Goal: Find specific page/section

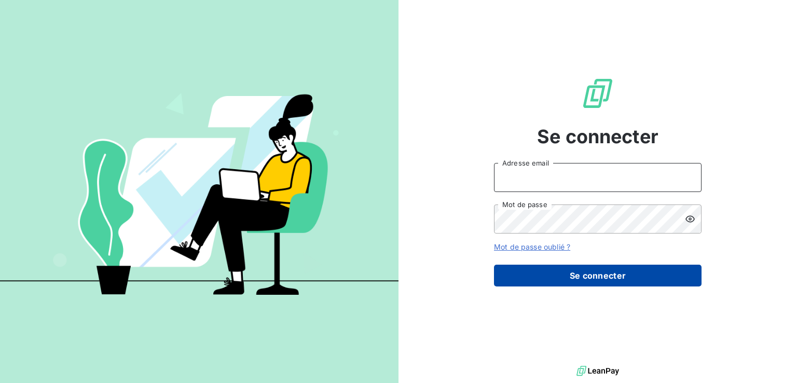
type input "[PERSON_NAME][EMAIL_ADDRESS][PERSON_NAME][DOMAIN_NAME]"
click at [563, 271] on button "Se connecter" at bounding box center [598, 276] width 208 height 22
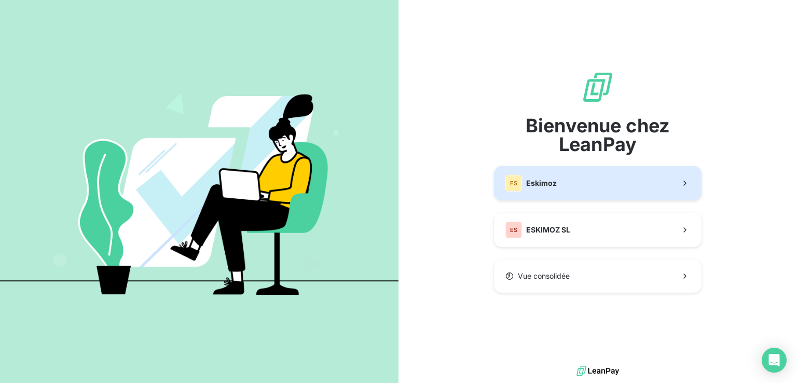
click at [570, 197] on button "ES Eskimoz" at bounding box center [598, 183] width 208 height 34
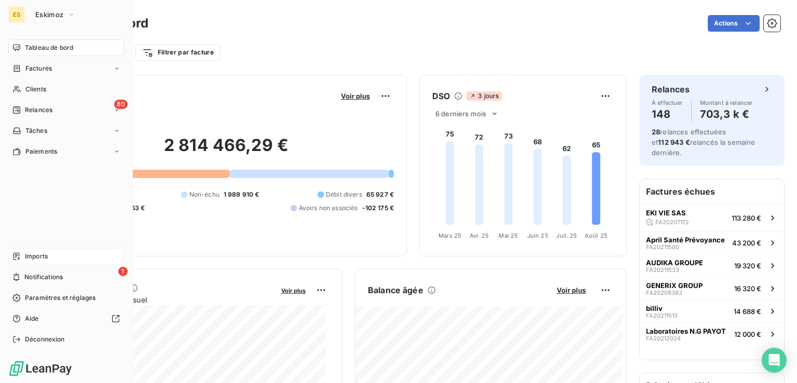
click at [36, 260] on span "Imports" at bounding box center [36, 256] width 23 height 9
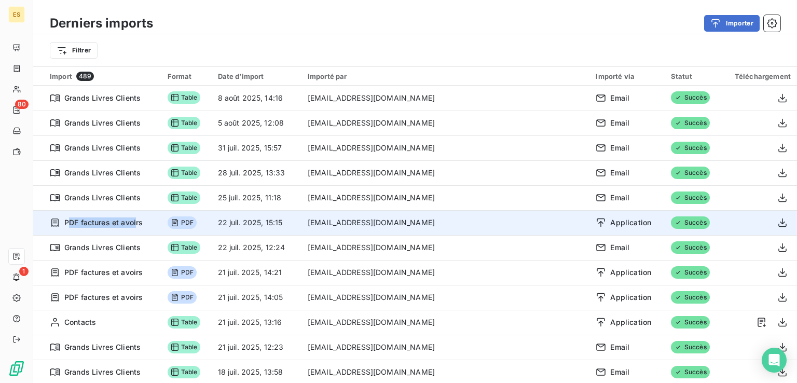
drag, startPoint x: 73, startPoint y: 224, endPoint x: 139, endPoint y: 227, distance: 65.5
click at [137, 227] on span "PDF factures et avoirs" at bounding box center [103, 222] width 78 height 10
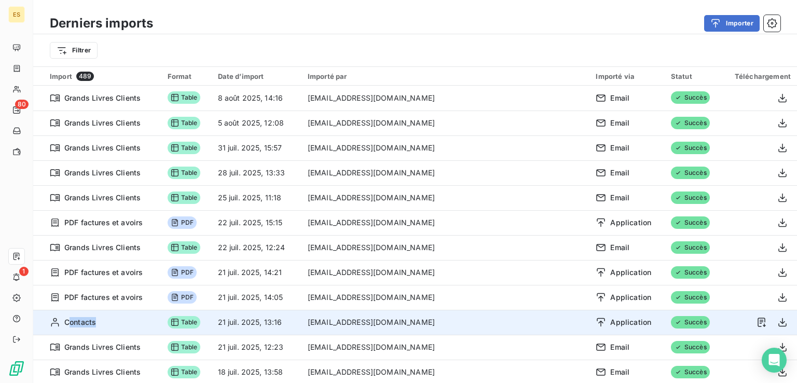
drag, startPoint x: 68, startPoint y: 322, endPoint x: 108, endPoint y: 323, distance: 40.5
click at [107, 323] on div "Contacts" at bounding box center [102, 322] width 105 height 10
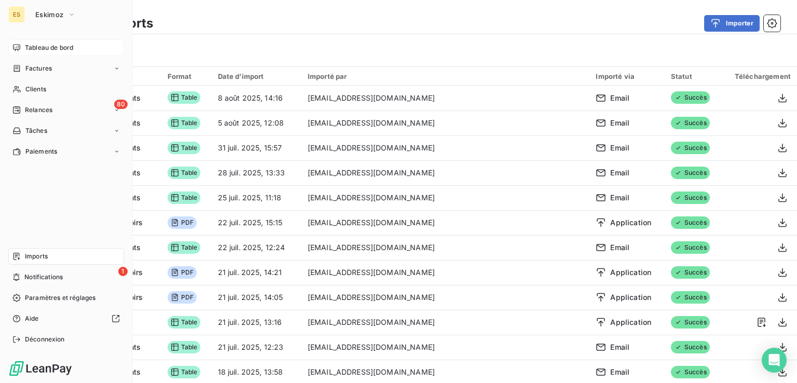
click at [51, 42] on div "Tableau de bord" at bounding box center [66, 47] width 116 height 17
